Goal: Transaction & Acquisition: Purchase product/service

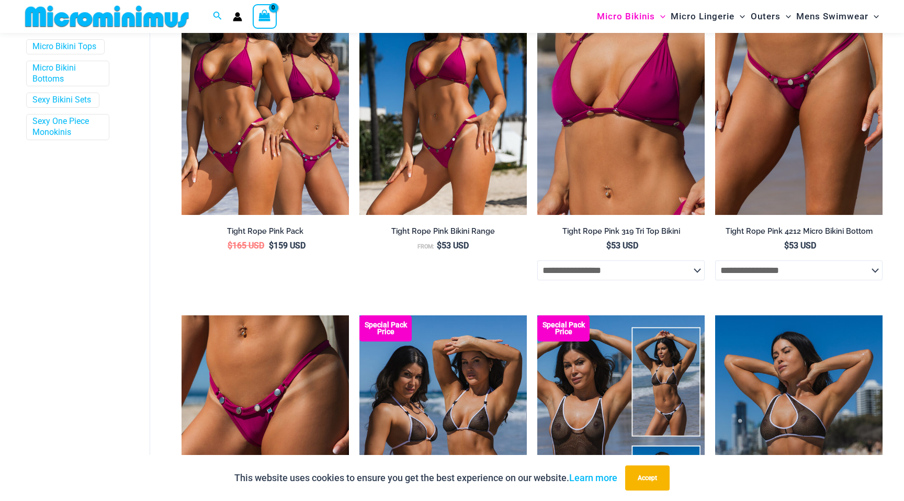
scroll to position [401, 0]
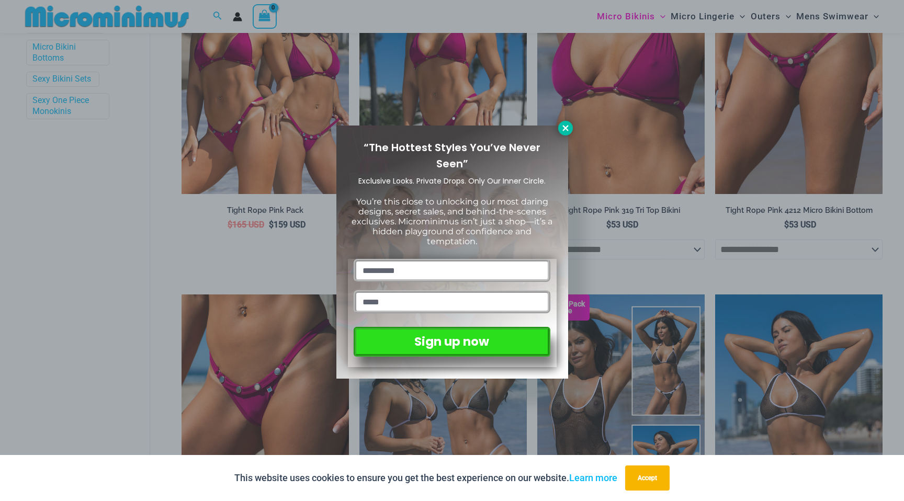
click at [569, 127] on icon at bounding box center [565, 127] width 9 height 9
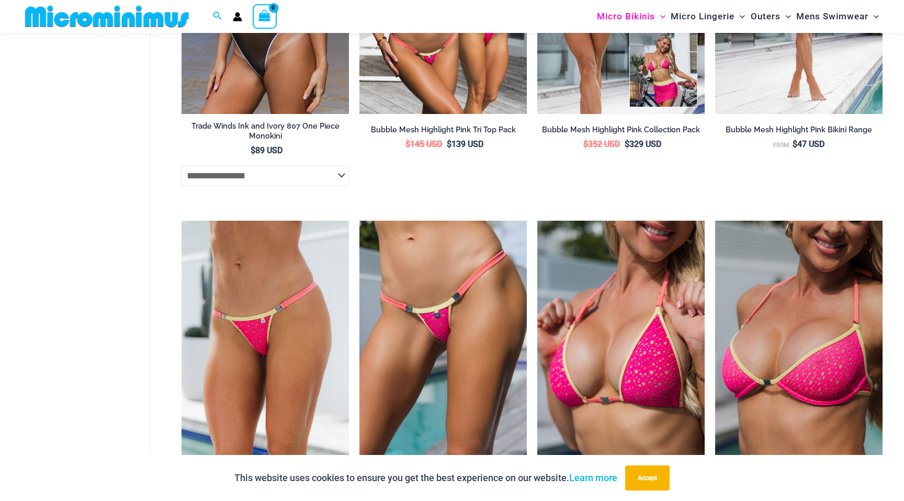
scroll to position [1542, 0]
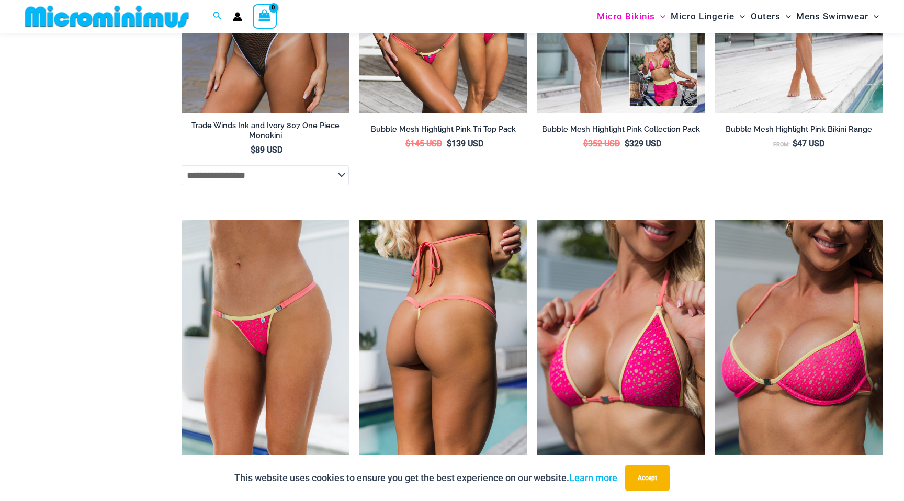
click at [457, 307] on img at bounding box center [442, 345] width 167 height 251
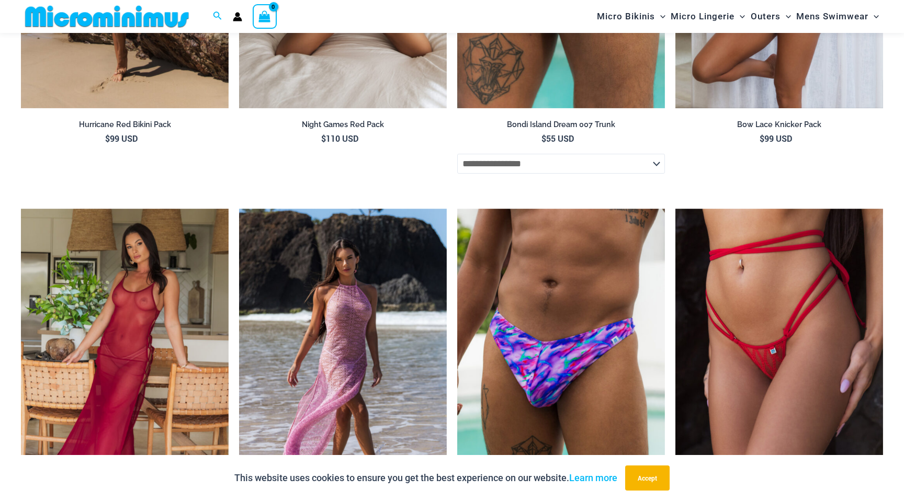
scroll to position [1856, 0]
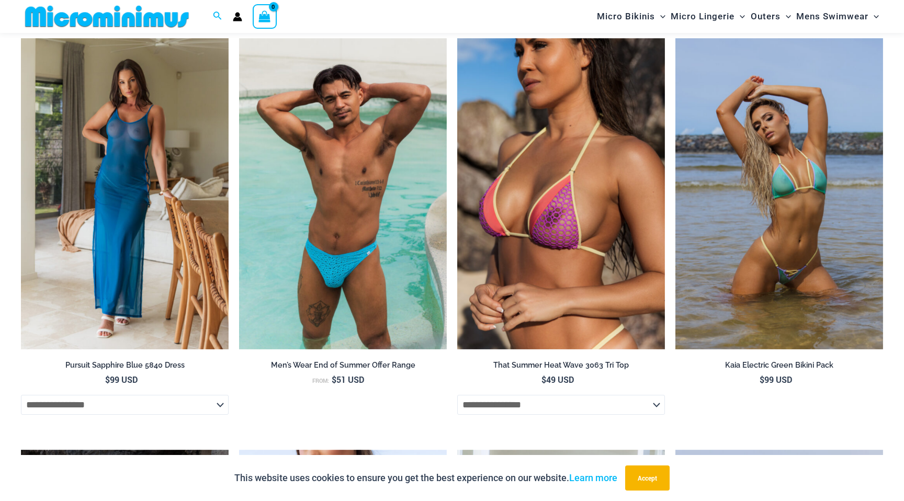
scroll to position [2875, 0]
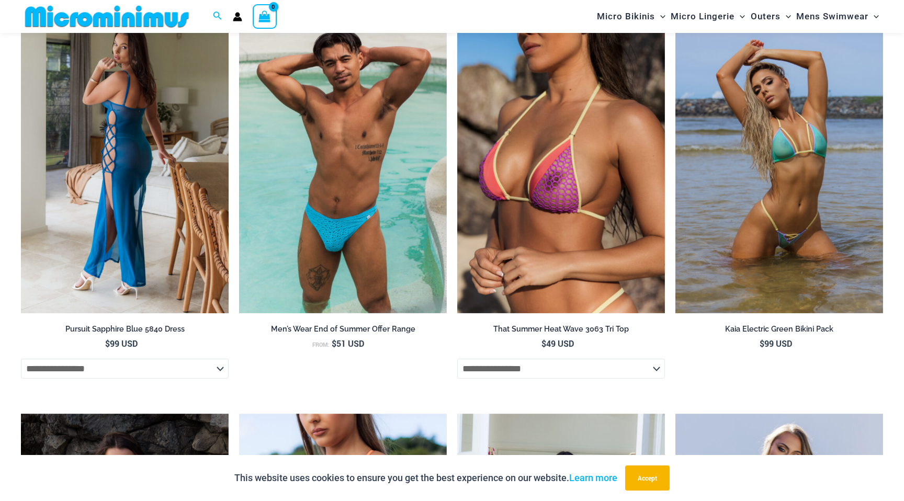
click at [135, 157] on img at bounding box center [125, 158] width 208 height 312
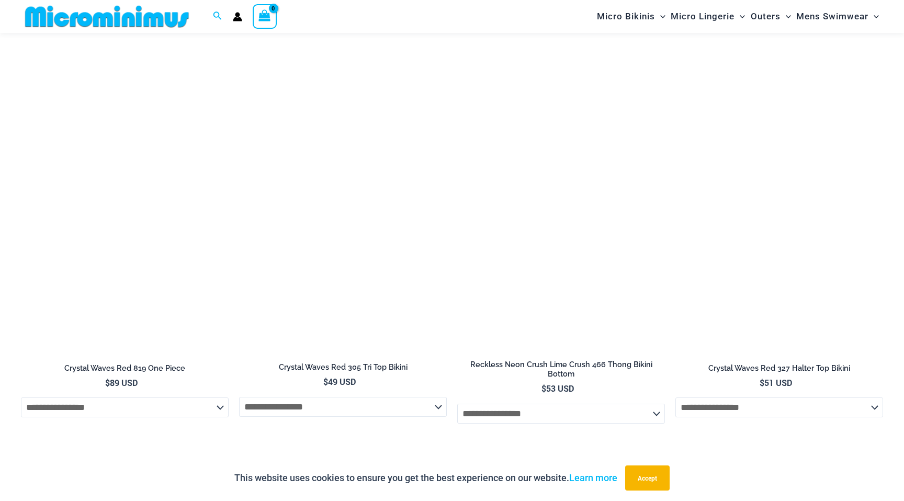
scroll to position [2221, 0]
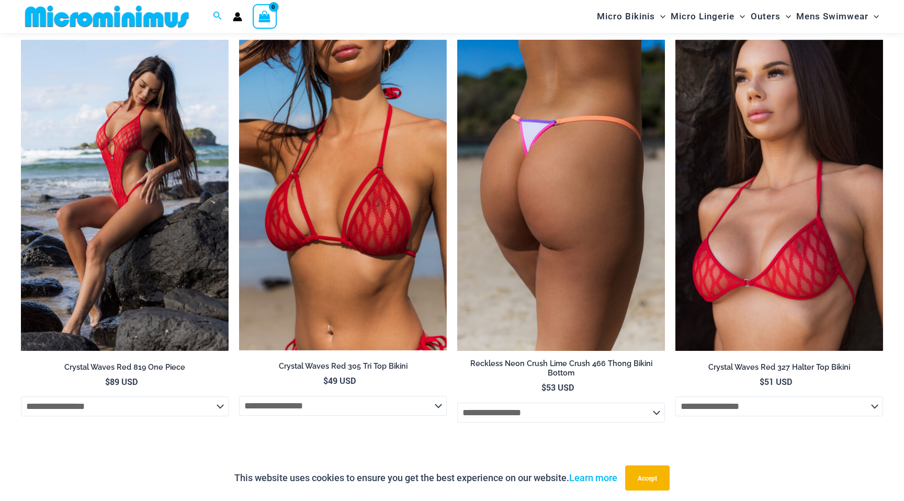
click at [544, 269] on img at bounding box center [561, 196] width 208 height 312
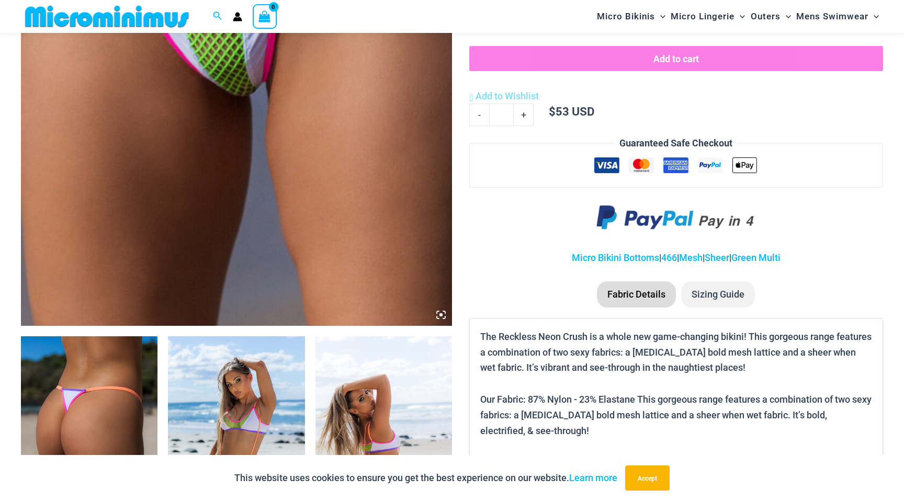
scroll to position [405, 0]
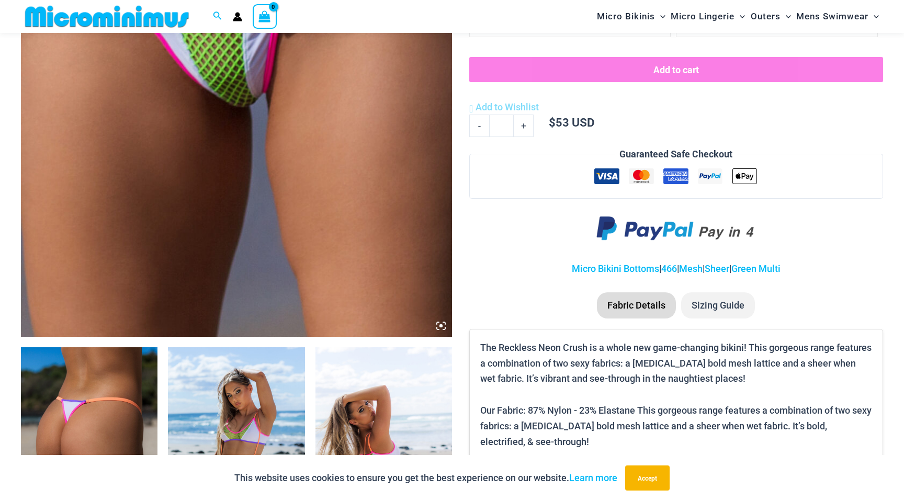
click at [300, 201] on img at bounding box center [236, 13] width 431 height 647
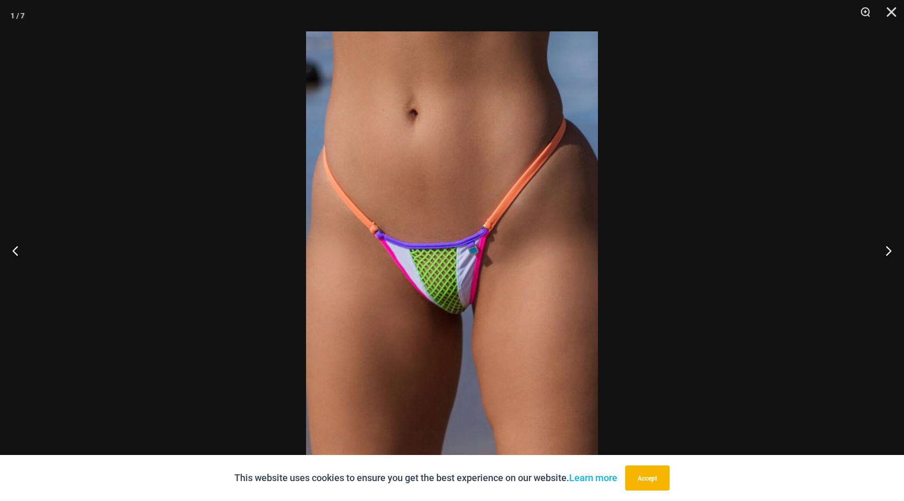
click at [461, 331] on img at bounding box center [452, 250] width 292 height 438
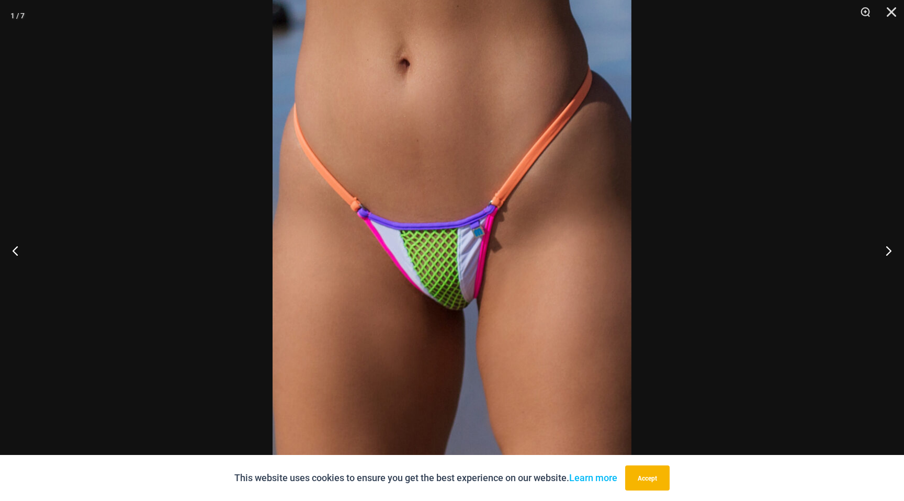
click at [461, 331] on img at bounding box center [452, 232] width 359 height 539
